Goal: Transaction & Acquisition: Purchase product/service

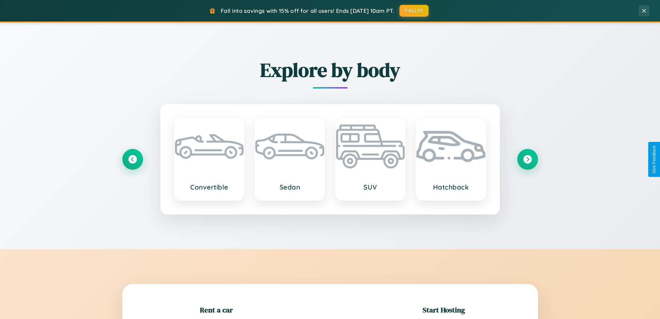
scroll to position [150, 0]
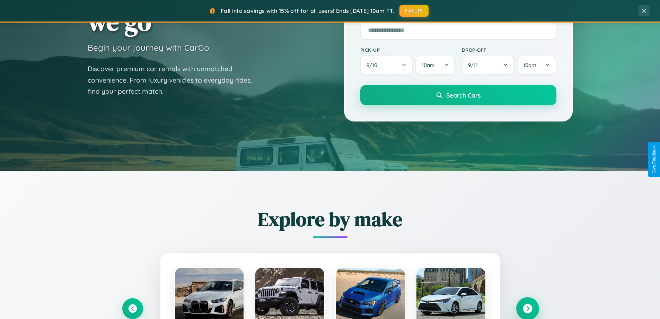
click at [528, 308] on icon at bounding box center [527, 308] width 9 height 9
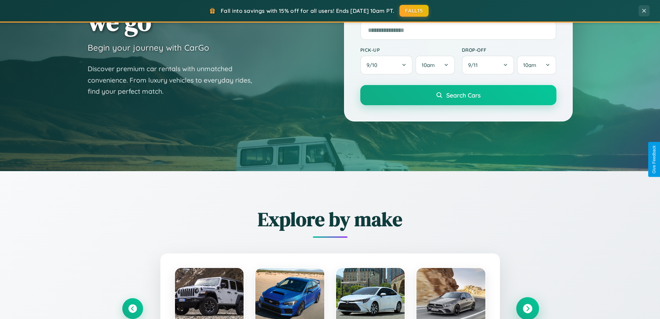
click at [528, 307] on icon at bounding box center [527, 308] width 9 height 9
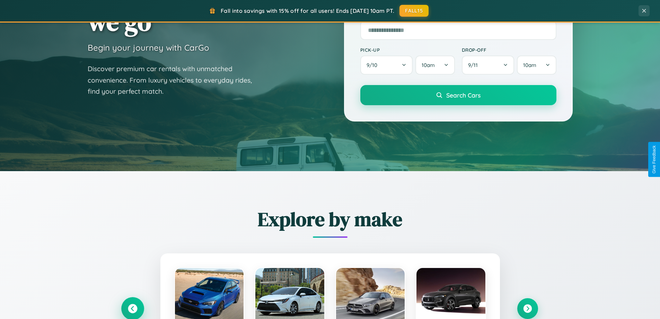
click at [132, 308] on icon at bounding box center [132, 308] width 9 height 9
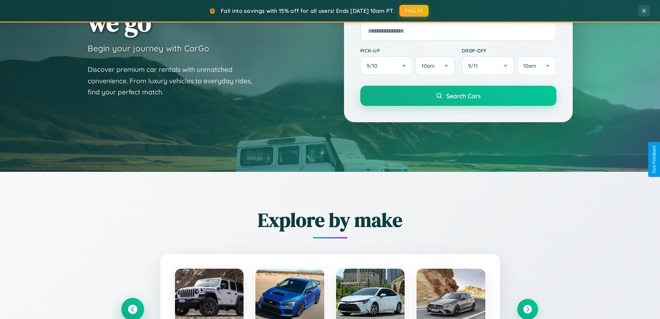
scroll to position [0, 0]
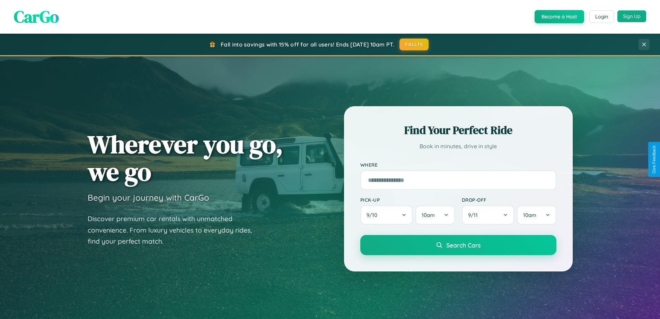
click at [632, 17] on button "Sign Up" at bounding box center [632, 16] width 29 height 12
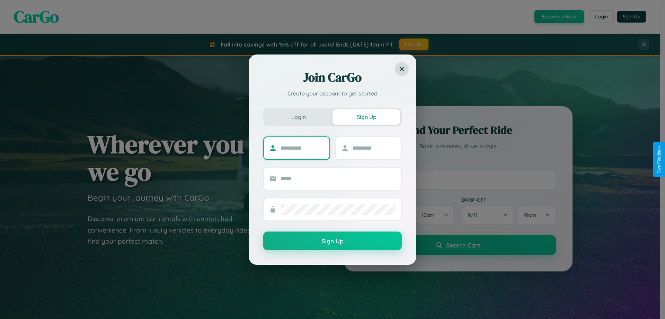
click at [302, 148] on input "text" at bounding box center [302, 147] width 43 height 11
type input "********"
click at [374, 148] on input "text" at bounding box center [374, 147] width 43 height 11
type input "*****"
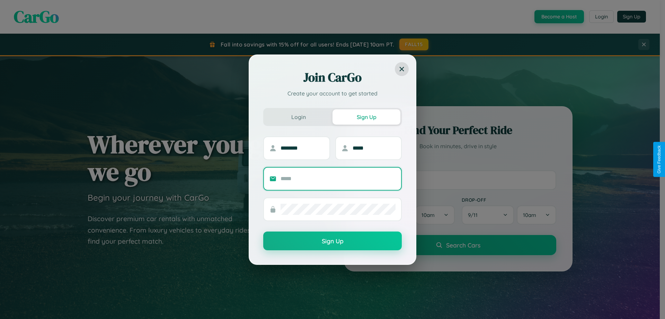
click at [338, 178] on input "text" at bounding box center [338, 178] width 115 height 11
type input "**********"
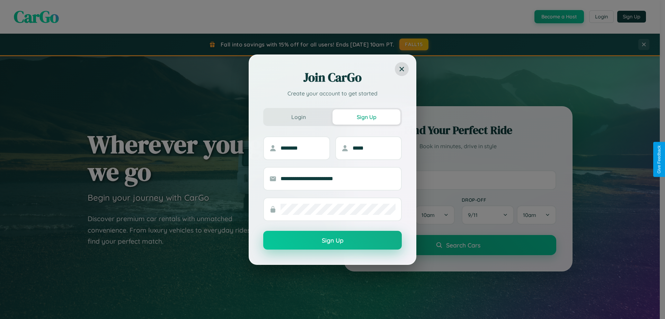
click at [333, 240] on button "Sign Up" at bounding box center [332, 239] width 139 height 19
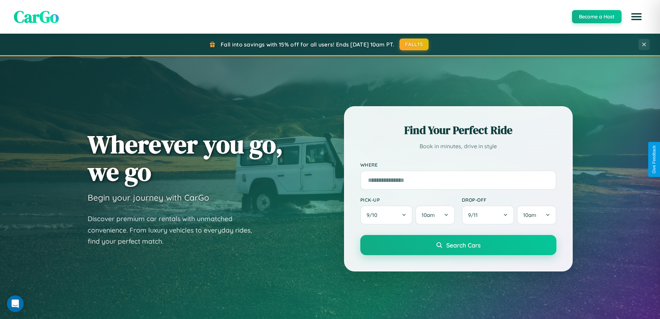
scroll to position [477, 0]
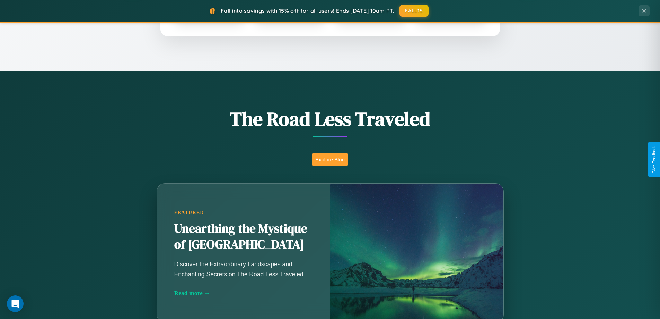
click at [330, 159] on button "Explore Blog" at bounding box center [330, 159] width 36 height 13
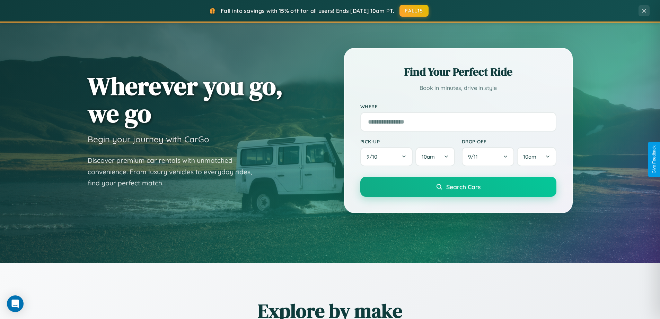
scroll to position [20, 0]
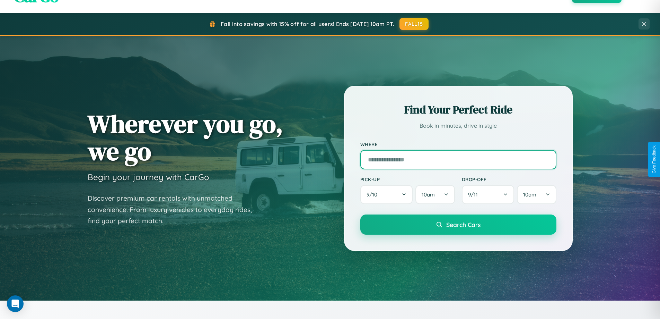
click at [458, 159] on input "text" at bounding box center [458, 159] width 196 height 19
type input "**********"
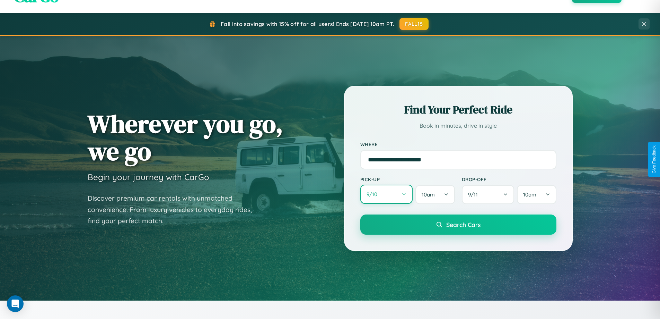
click at [386, 194] on button "9 / 10" at bounding box center [386, 193] width 53 height 19
select select "*"
select select "****"
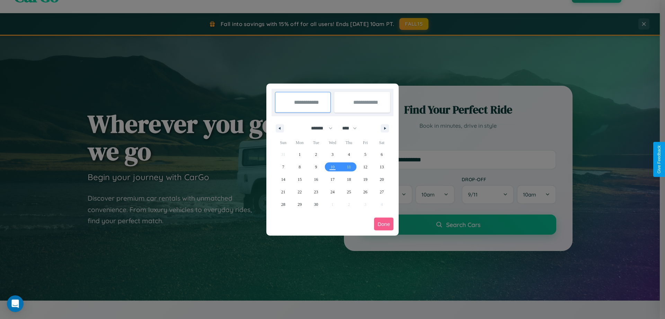
drag, startPoint x: 319, startPoint y: 128, endPoint x: 333, endPoint y: 139, distance: 17.8
click at [319, 128] on select "******* ******** ***** ***** *** **** **** ****** ********* ******* ******** **…" at bounding box center [320, 127] width 29 height 11
select select "*"
click at [353, 128] on select "**** **** **** **** **** **** **** **** **** **** **** **** **** **** **** ****…" at bounding box center [349, 127] width 21 height 11
select select "****"
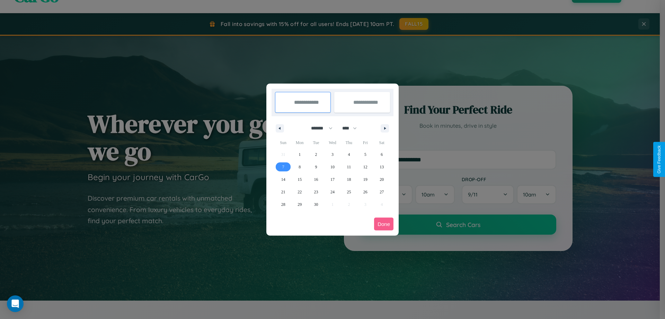
click at [283, 166] on span "7" at bounding box center [283, 166] width 2 height 12
type input "**********"
click at [382, 166] on span "13" at bounding box center [382, 166] width 4 height 12
type input "**********"
click at [384, 224] on button "Done" at bounding box center [383, 223] width 19 height 13
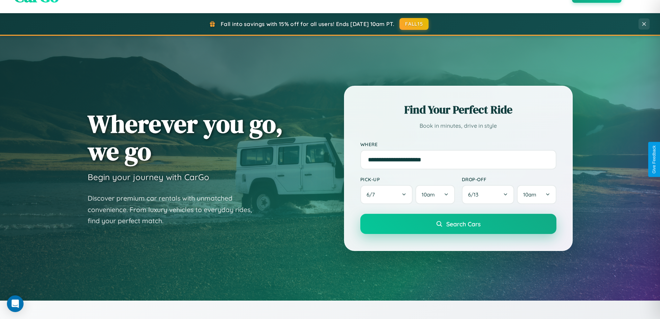
click at [458, 224] on span "Search Cars" at bounding box center [463, 224] width 34 height 8
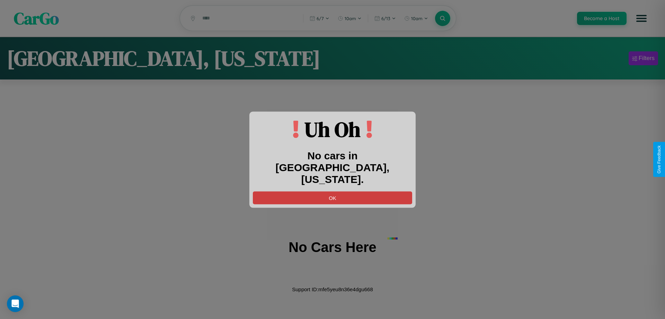
click at [333, 191] on button "OK" at bounding box center [332, 197] width 159 height 13
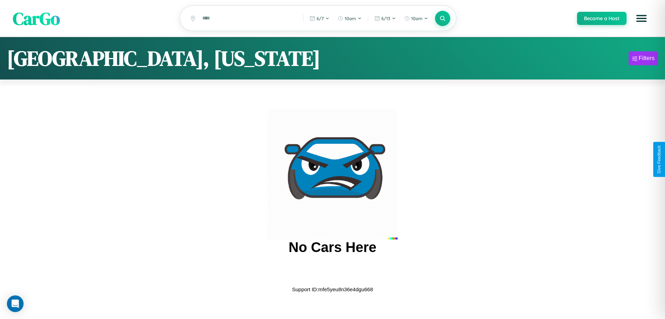
click at [36, 19] on span "CarGo" at bounding box center [36, 18] width 47 height 24
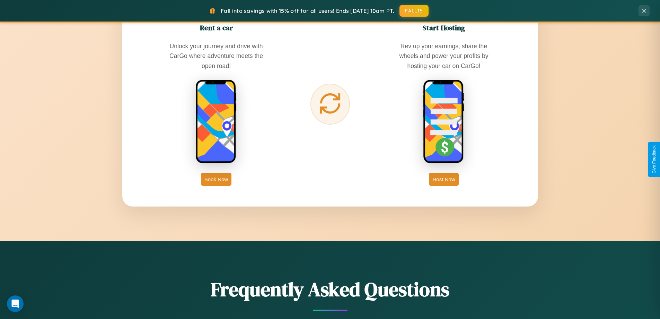
scroll to position [1114, 0]
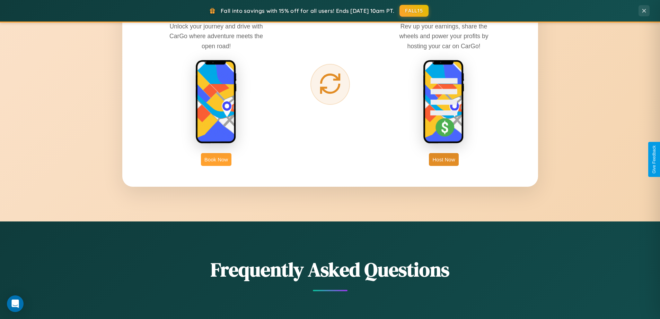
click at [216, 159] on button "Book Now" at bounding box center [216, 159] width 31 height 13
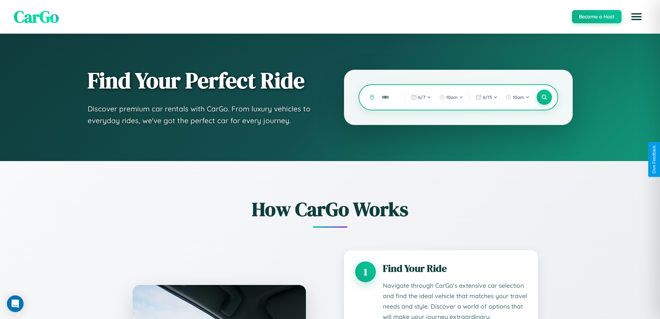
click at [388, 97] on input "text" at bounding box center [388, 97] width 20 height 12
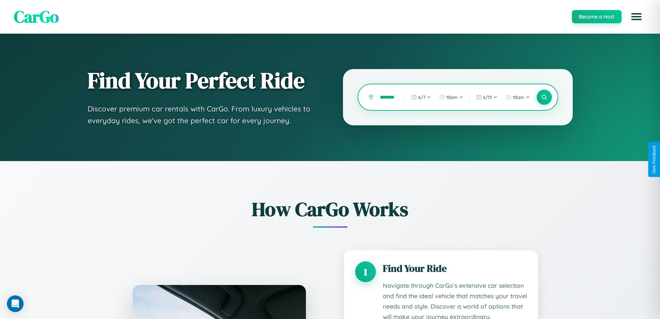
scroll to position [0, 11]
type input "*********"
click at [544, 97] on icon at bounding box center [544, 97] width 7 height 7
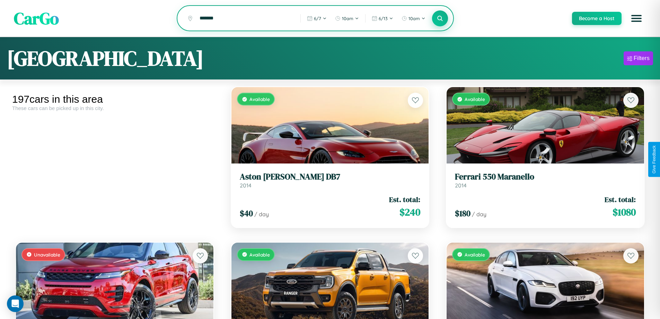
click at [440, 19] on icon at bounding box center [440, 18] width 7 height 7
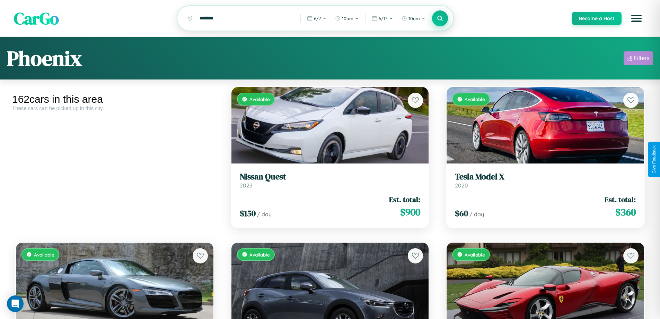
click at [638, 59] on div "Filters" at bounding box center [642, 58] width 16 height 7
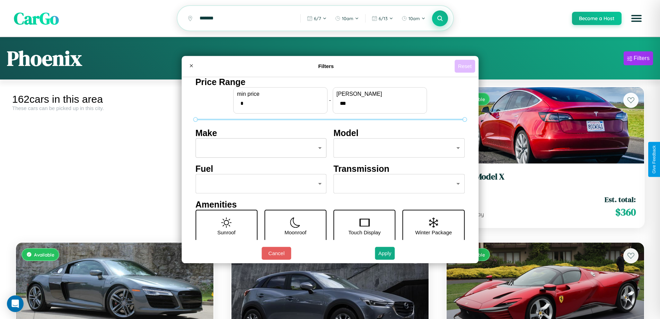
click at [466, 66] on button "Reset" at bounding box center [465, 66] width 20 height 13
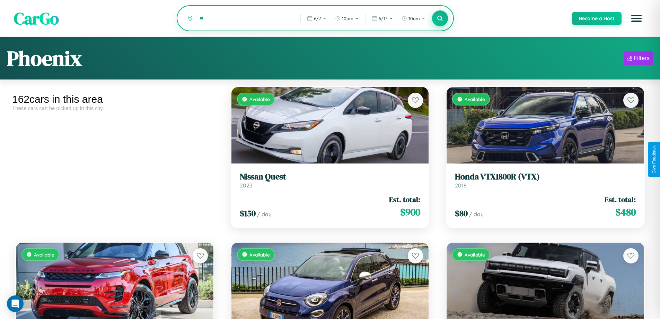
type input "*"
type input "******"
click at [440, 19] on icon at bounding box center [440, 18] width 7 height 7
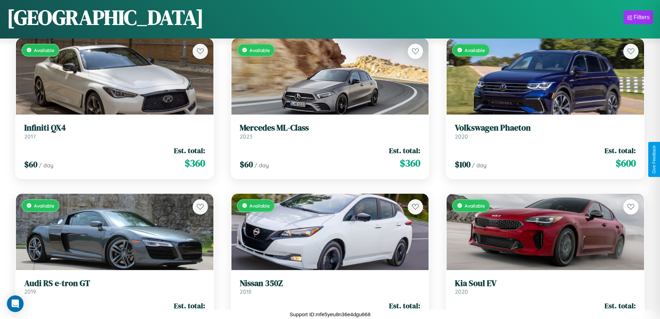
scroll to position [7082, 0]
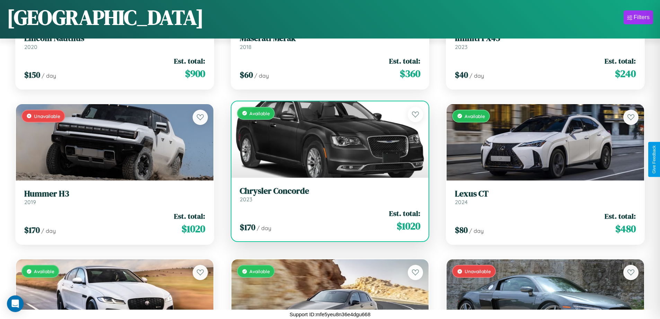
click at [327, 194] on h3 "Chrysler Concorde" at bounding box center [330, 191] width 181 height 10
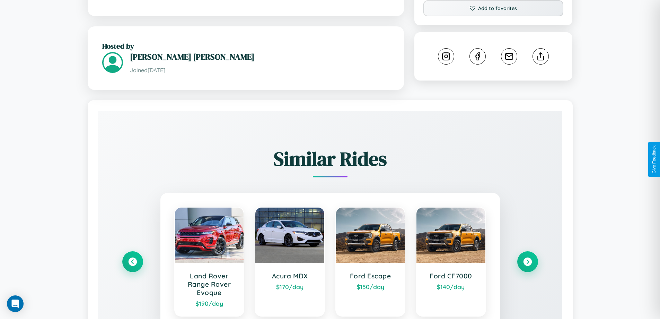
scroll to position [403, 0]
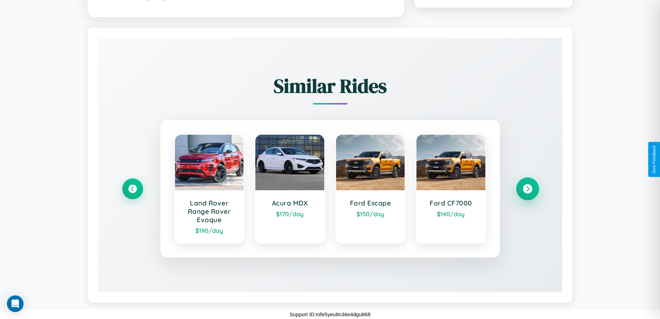
click at [528, 189] on icon at bounding box center [527, 188] width 9 height 9
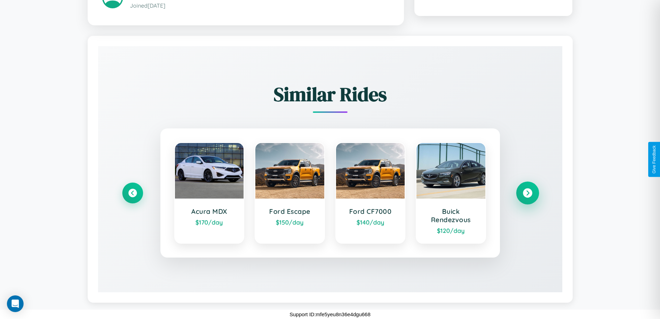
scroll to position [395, 0]
click at [528, 193] on icon at bounding box center [527, 192] width 9 height 9
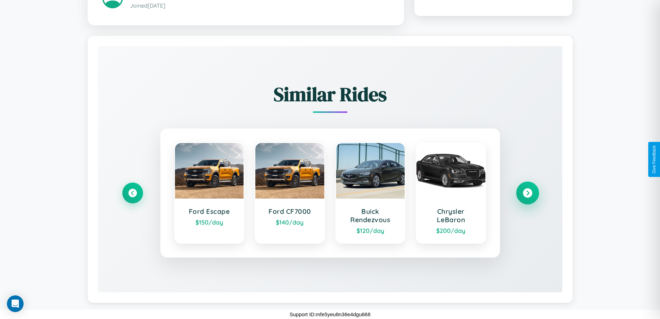
click at [528, 193] on icon at bounding box center [527, 192] width 9 height 9
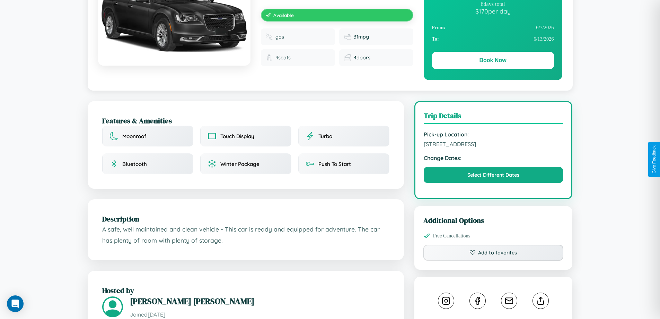
scroll to position [71, 0]
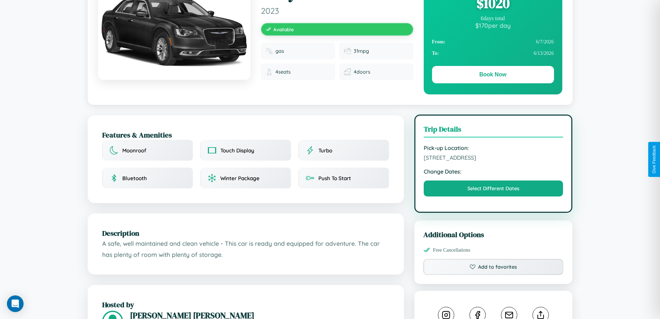
click at [494, 158] on span "1651 Second Street Vienna 40199 Austria" at bounding box center [494, 157] width 140 height 7
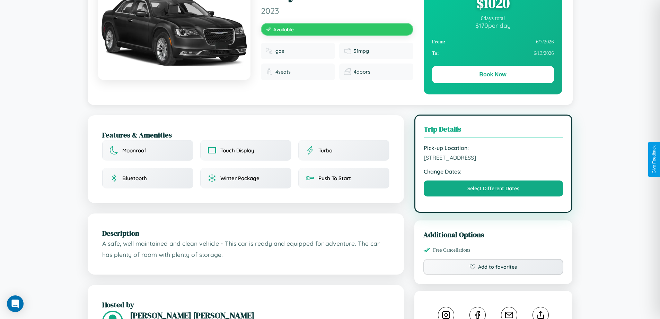
click at [494, 158] on span "1651 Second Street Vienna 40199 Austria" at bounding box center [494, 157] width 140 height 7
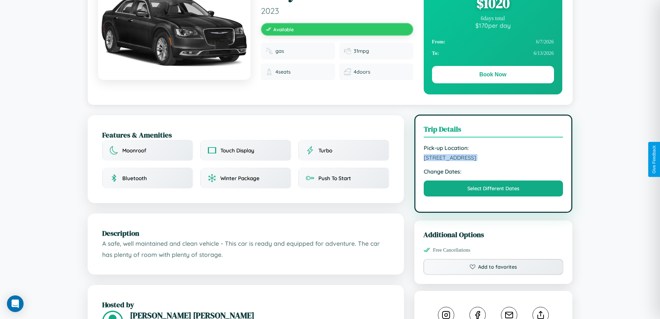
click at [494, 158] on span "1651 Second Street Vienna 40199 Austria" at bounding box center [494, 157] width 140 height 7
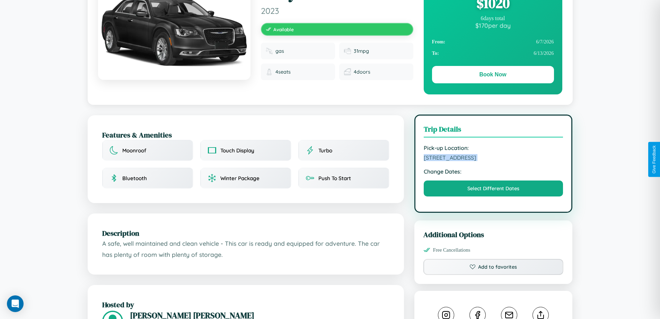
click at [494, 158] on span "1651 Second Street Vienna 40199 Austria" at bounding box center [494, 157] width 140 height 7
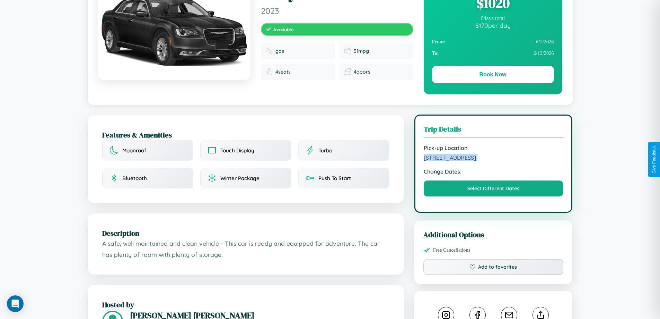
click at [494, 158] on span "1651 Second Street Vienna 40199 Austria" at bounding box center [494, 157] width 140 height 7
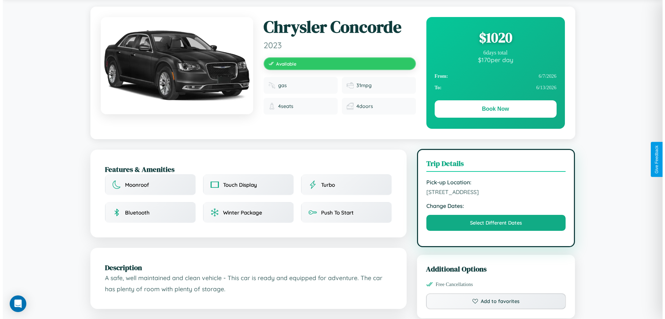
scroll to position [0, 0]
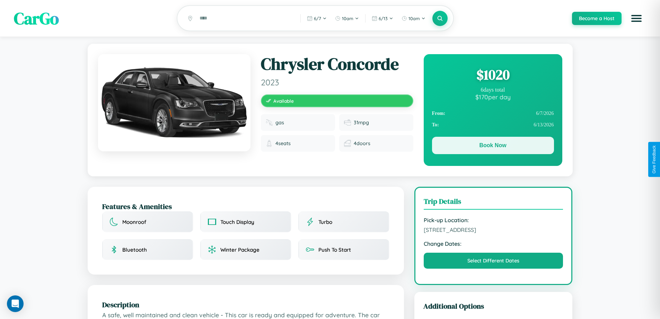
click at [493, 146] on button "Book Now" at bounding box center [493, 145] width 122 height 17
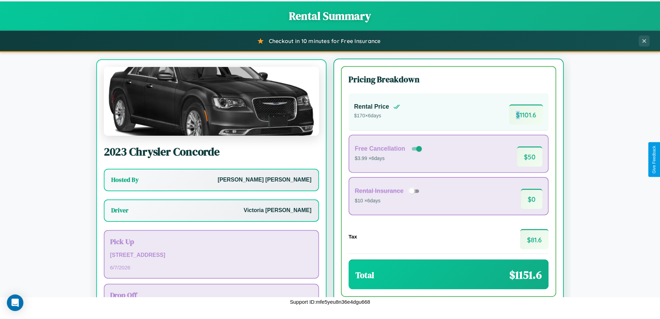
scroll to position [32, 0]
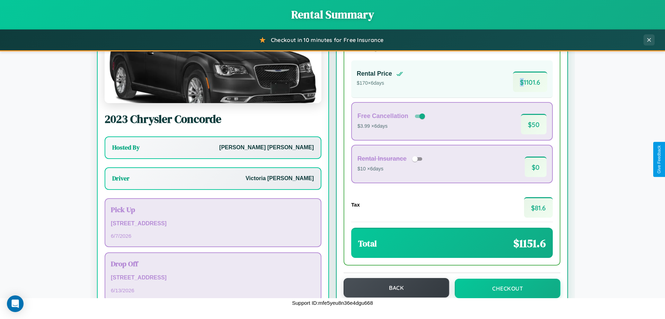
click at [393, 287] on button "Back" at bounding box center [397, 287] width 106 height 19
